Goal: Task Accomplishment & Management: Manage account settings

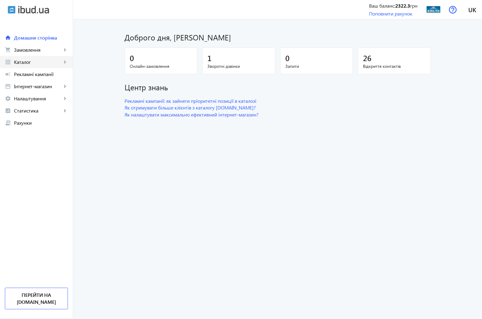
click at [26, 61] on span "Каталог" at bounding box center [38, 62] width 48 height 6
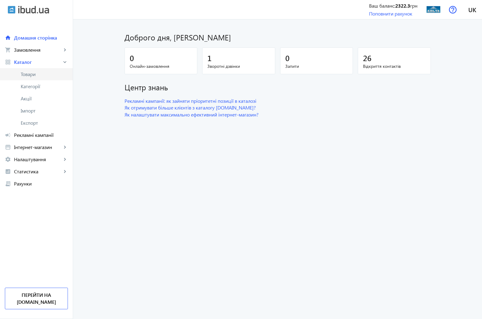
click at [34, 75] on span "Товари" at bounding box center [44, 74] width 47 height 6
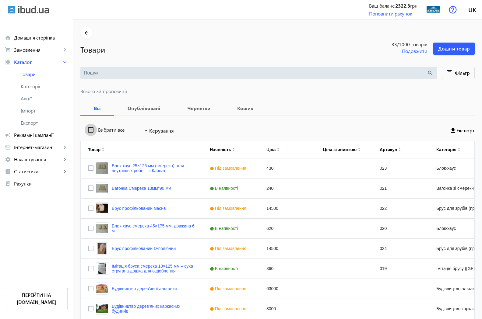
click at [85, 129] on input "Вибрати все" at bounding box center [91, 130] width 12 height 12
checkbox input "true"
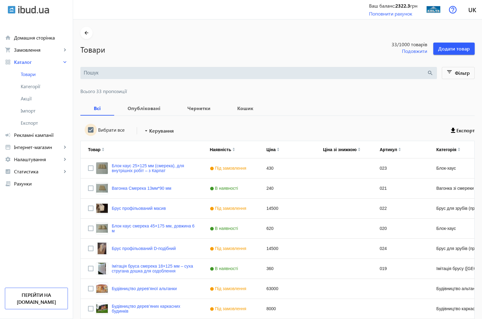
checkbox input "true"
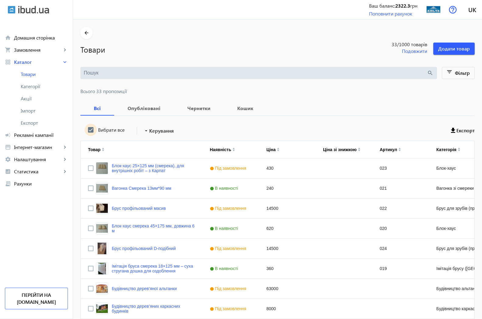
checkbox input "true"
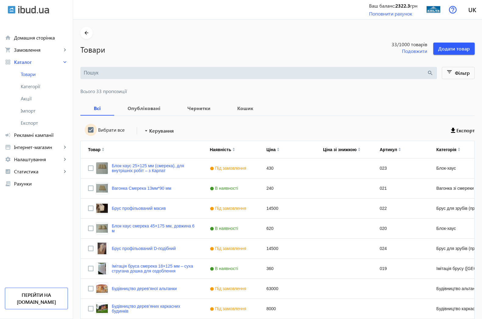
checkbox input "true"
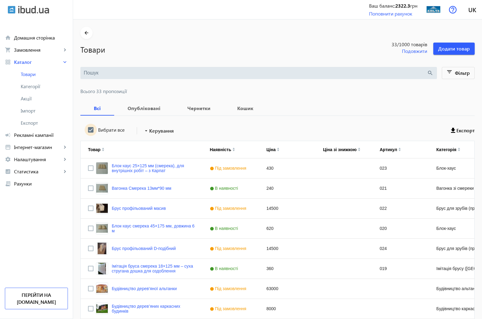
checkbox input "true"
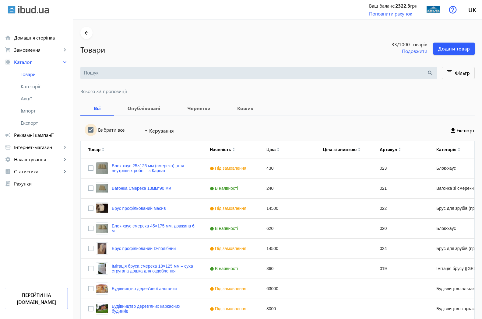
checkbox input "true"
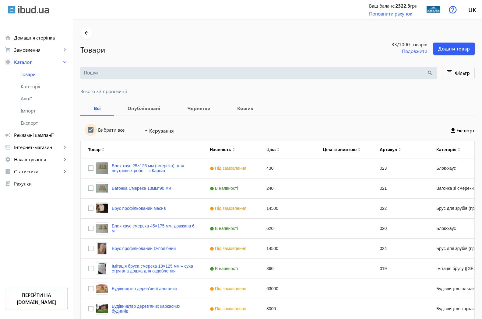
checkbox input "true"
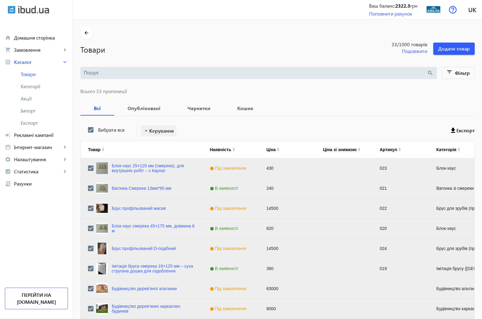
click at [158, 129] on span "Керування" at bounding box center [161, 130] width 25 height 7
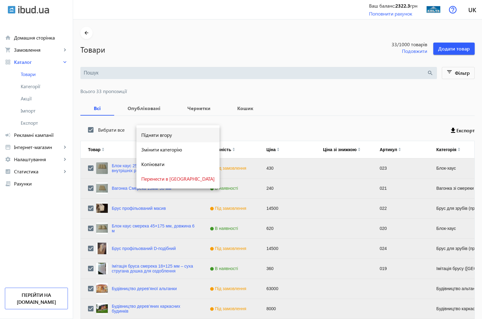
click at [159, 134] on span "Підняти вгору" at bounding box center [177, 135] width 73 height 5
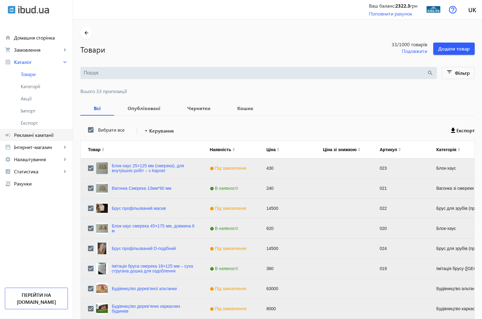
click at [30, 138] on span "Рекламні кампанії" at bounding box center [41, 135] width 54 height 6
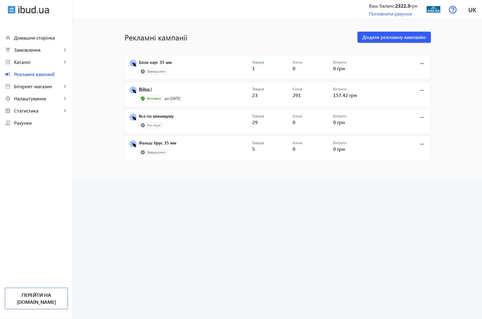
click at [139, 89] on link "Війна !" at bounding box center [195, 91] width 113 height 9
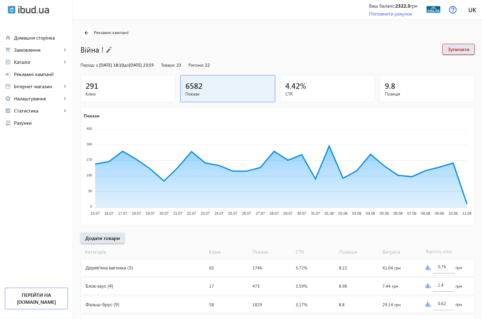
click at [88, 85] on span "291" at bounding box center [92, 86] width 13 height 10
